Goal: Task Accomplishment & Management: Use online tool/utility

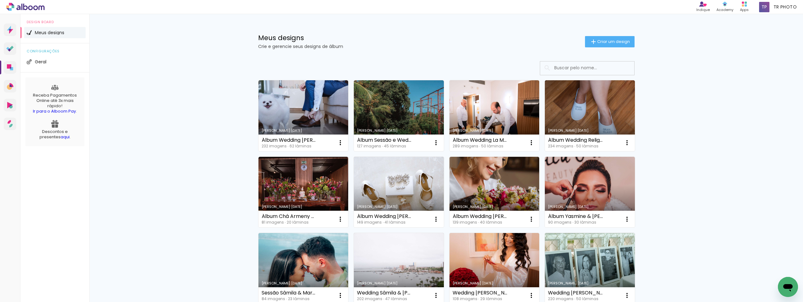
drag, startPoint x: 242, startPoint y: 25, endPoint x: 248, endPoint y: 31, distance: 8.7
click at [242, 25] on div "Meus designs Crie e gerencie seus designs de álbum Criar um design" at bounding box center [446, 34] width 408 height 41
click at [598, 40] on span "Criar um design" at bounding box center [613, 42] width 33 height 4
click at [590, 42] on iron-icon at bounding box center [594, 42] width 8 height 8
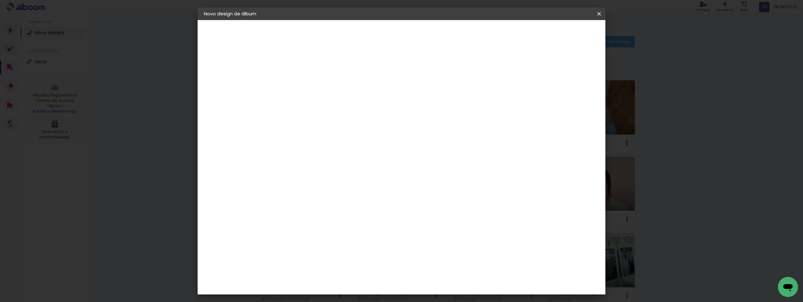
click at [306, 80] on input at bounding box center [306, 84] width 0 height 10
type input "Álbum [PERSON_NAME] 15 anos"
click at [0, 0] on slot "Avançar" at bounding box center [0, 0] width 0 height 0
click at [319, 284] on div "ProFox" at bounding box center [310, 286] width 17 height 5
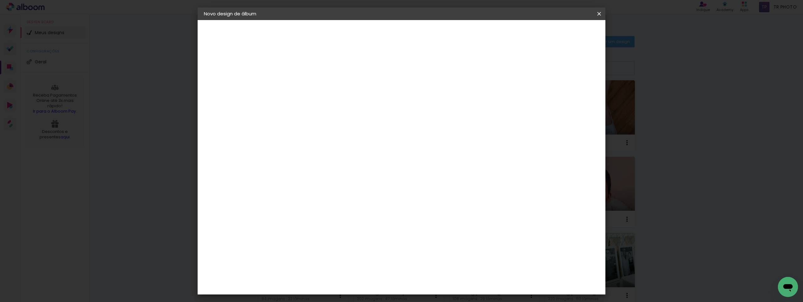
click at [0, 0] on slot "Avançar" at bounding box center [0, 0] width 0 height 0
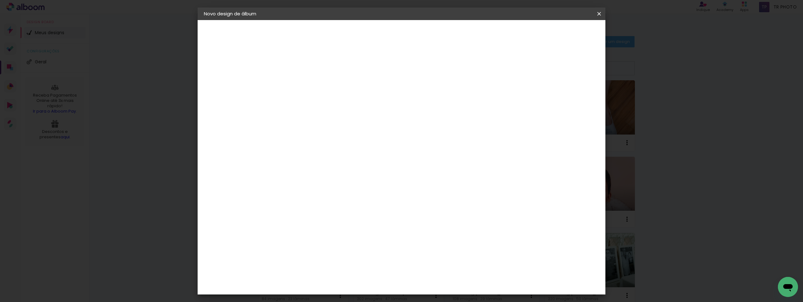
click at [349, 190] on span "30 × 35" at bounding box center [334, 196] width 29 height 13
click at [0, 0] on slot "Avançar" at bounding box center [0, 0] width 0 height 0
click at [560, 31] on span "Iniciar design" at bounding box center [545, 33] width 29 height 4
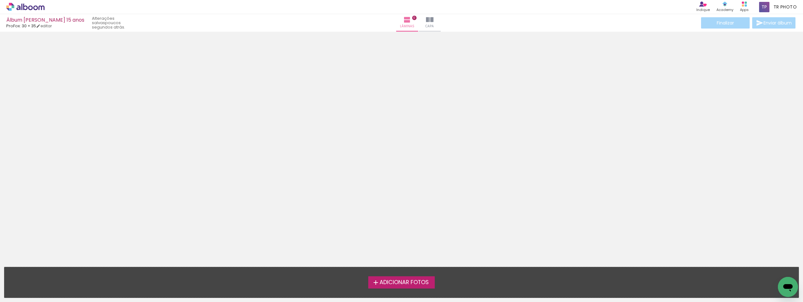
click at [519, 119] on div at bounding box center [401, 133] width 803 height 199
click at [415, 280] on span "Adicionar Fotos" at bounding box center [404, 283] width 49 height 6
click at [0, 0] on input "file" at bounding box center [0, 0] width 0 height 0
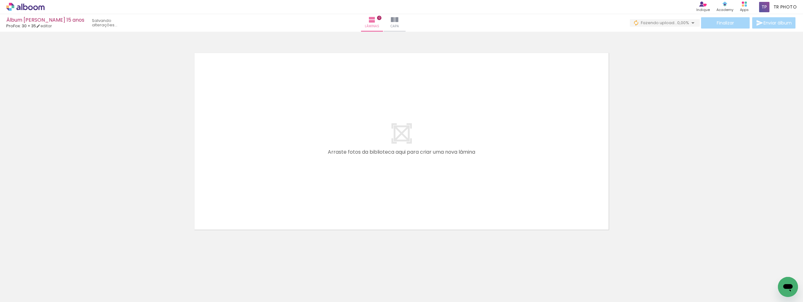
click at [107, 137] on div at bounding box center [401, 133] width 803 height 199
click at [119, 202] on div at bounding box center [401, 133] width 803 height 199
